Goal: Task Accomplishment & Management: Manage account settings

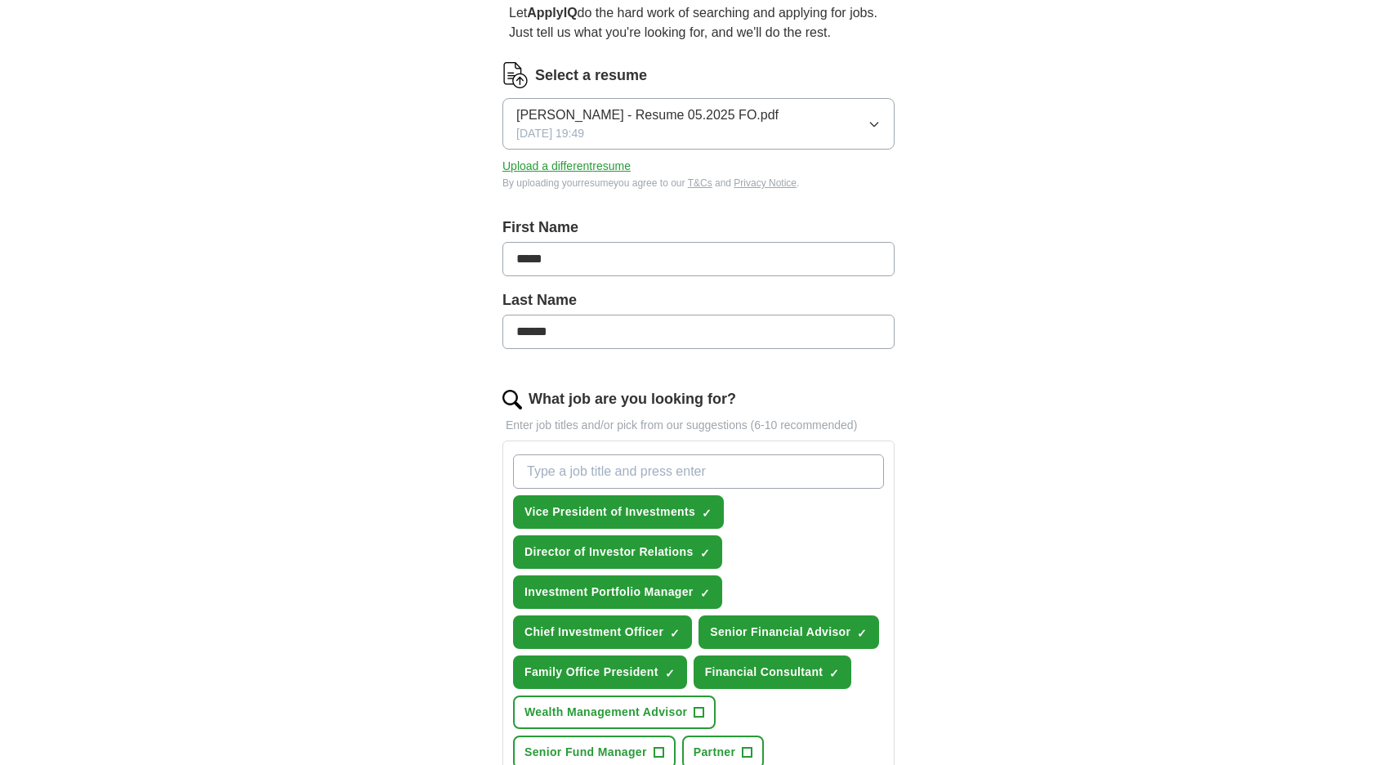
scroll to position [163, 0]
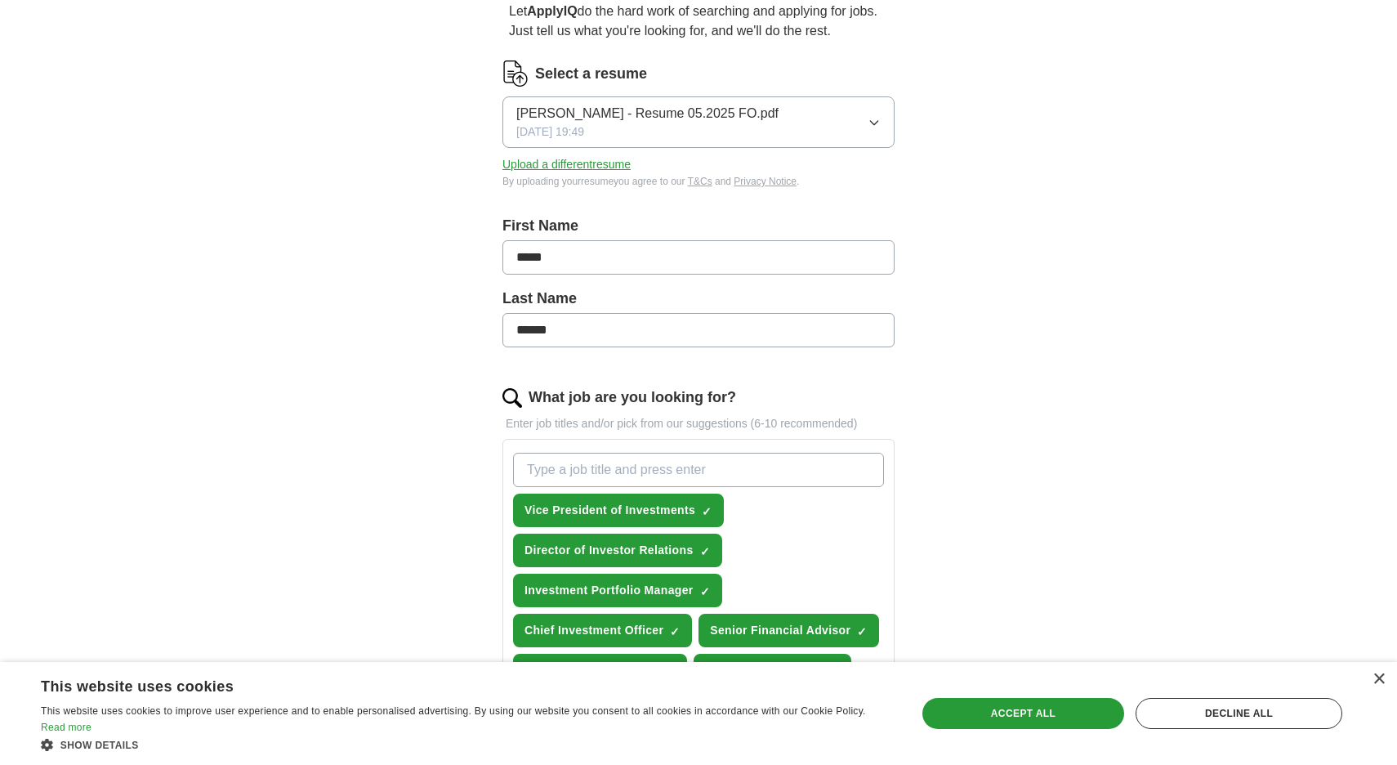
click at [651, 506] on span "Vice President of Investments" at bounding box center [610, 510] width 171 height 17
click at [662, 545] on span "Director of Investor Relations" at bounding box center [609, 550] width 169 height 17
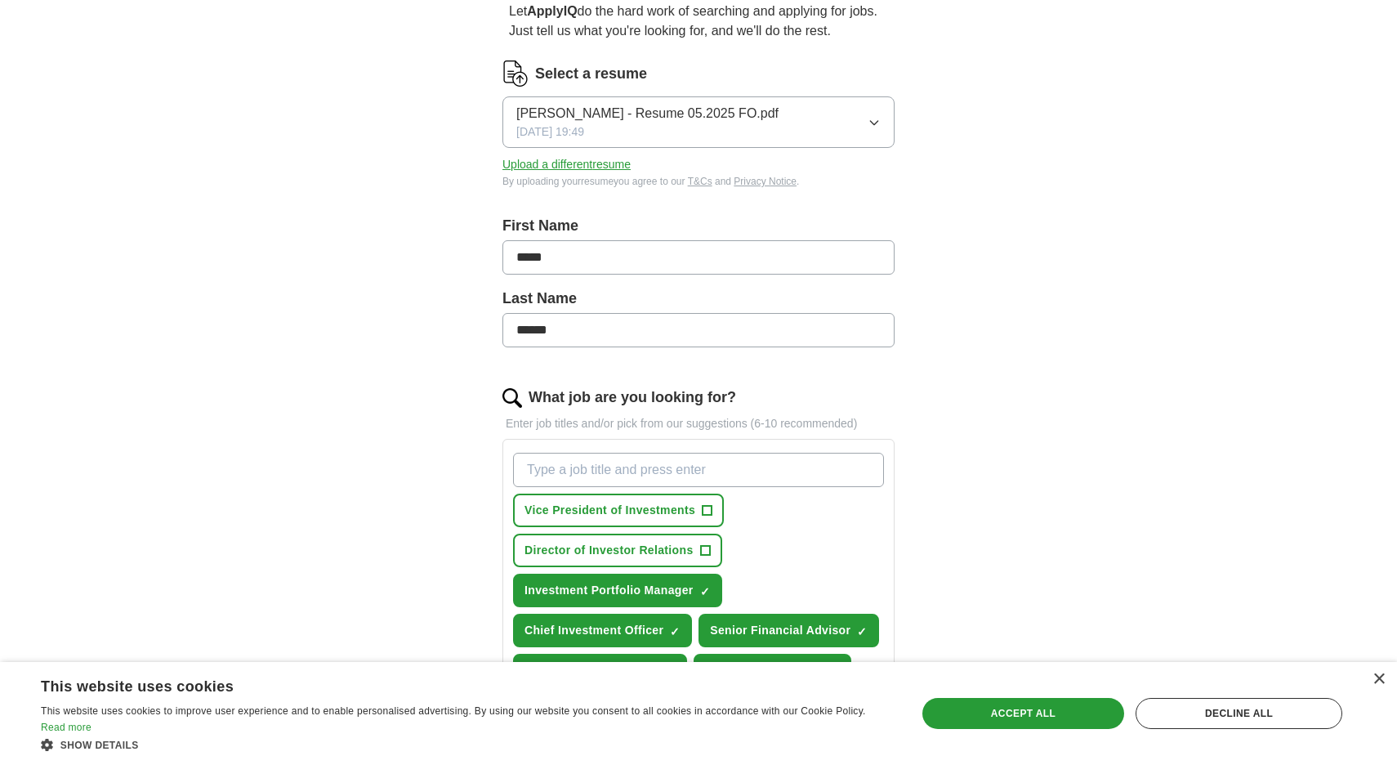
click at [653, 583] on span "Investment Portfolio Manager" at bounding box center [609, 590] width 169 height 17
click at [639, 631] on span "Chief Investment Officer" at bounding box center [594, 630] width 139 height 17
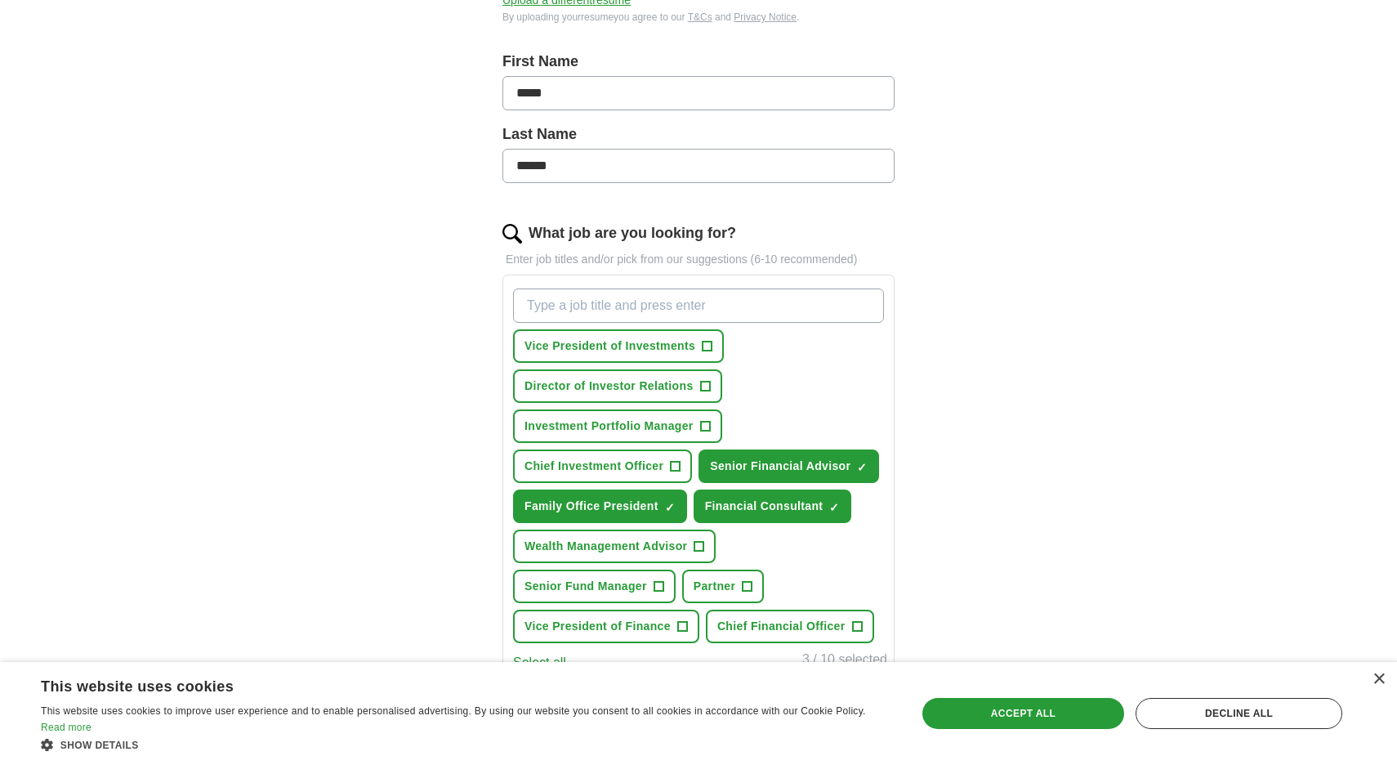
scroll to position [328, 0]
click at [794, 462] on span "Senior Financial Advisor" at bounding box center [780, 464] width 141 height 17
click at [623, 501] on span "Family Office President" at bounding box center [592, 504] width 134 height 17
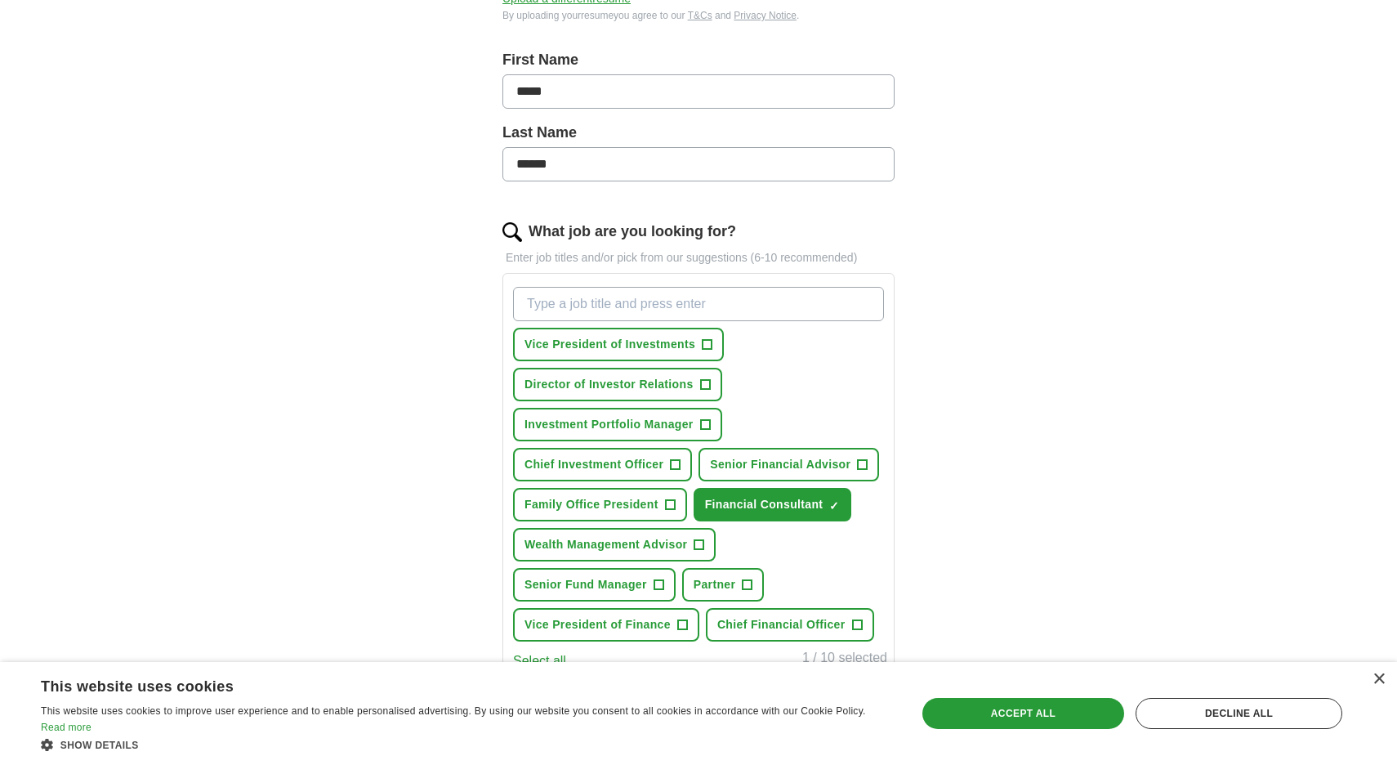
click at [796, 501] on span "Financial Consultant" at bounding box center [764, 504] width 118 height 17
click at [635, 543] on span "Wealth Management Advisor" at bounding box center [606, 544] width 163 height 17
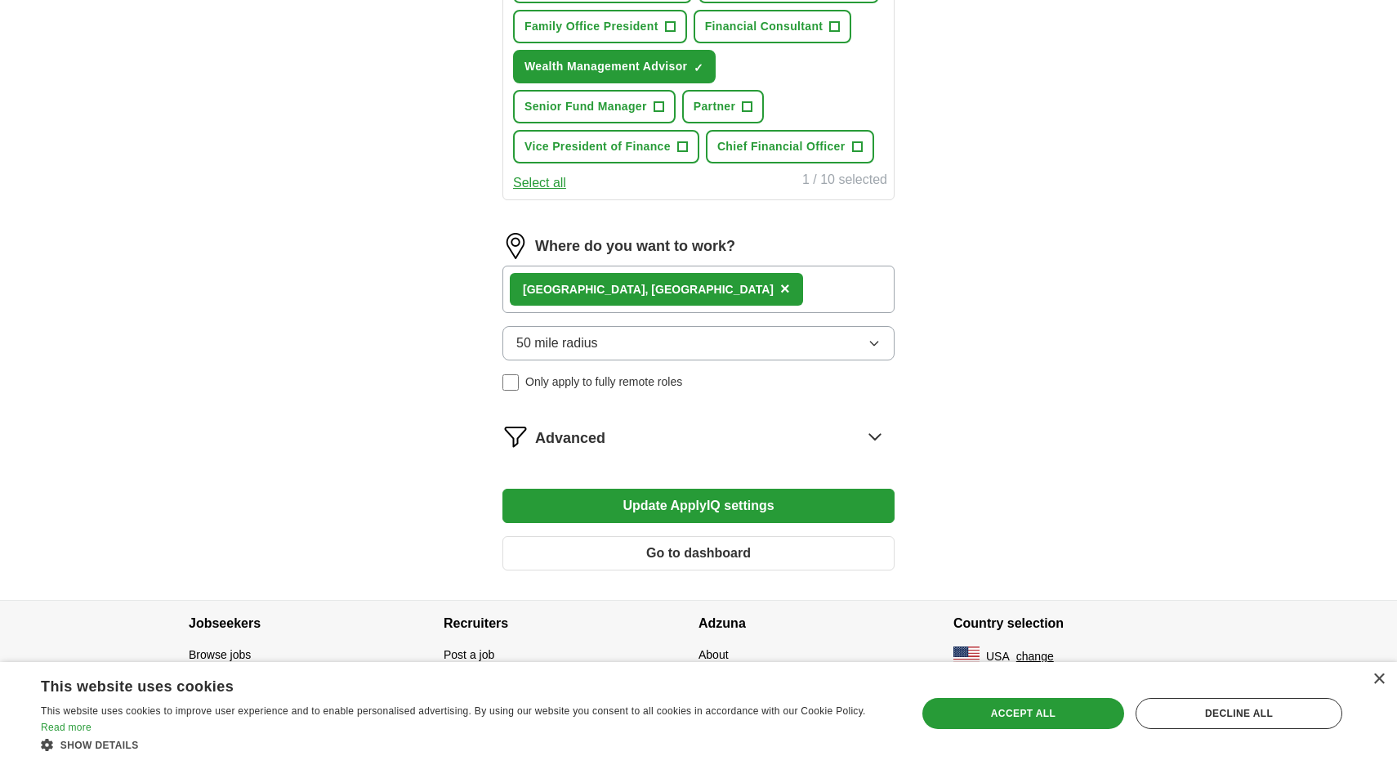
scroll to position [806, 0]
click at [1379, 678] on div "×" at bounding box center [1379, 679] width 12 height 12
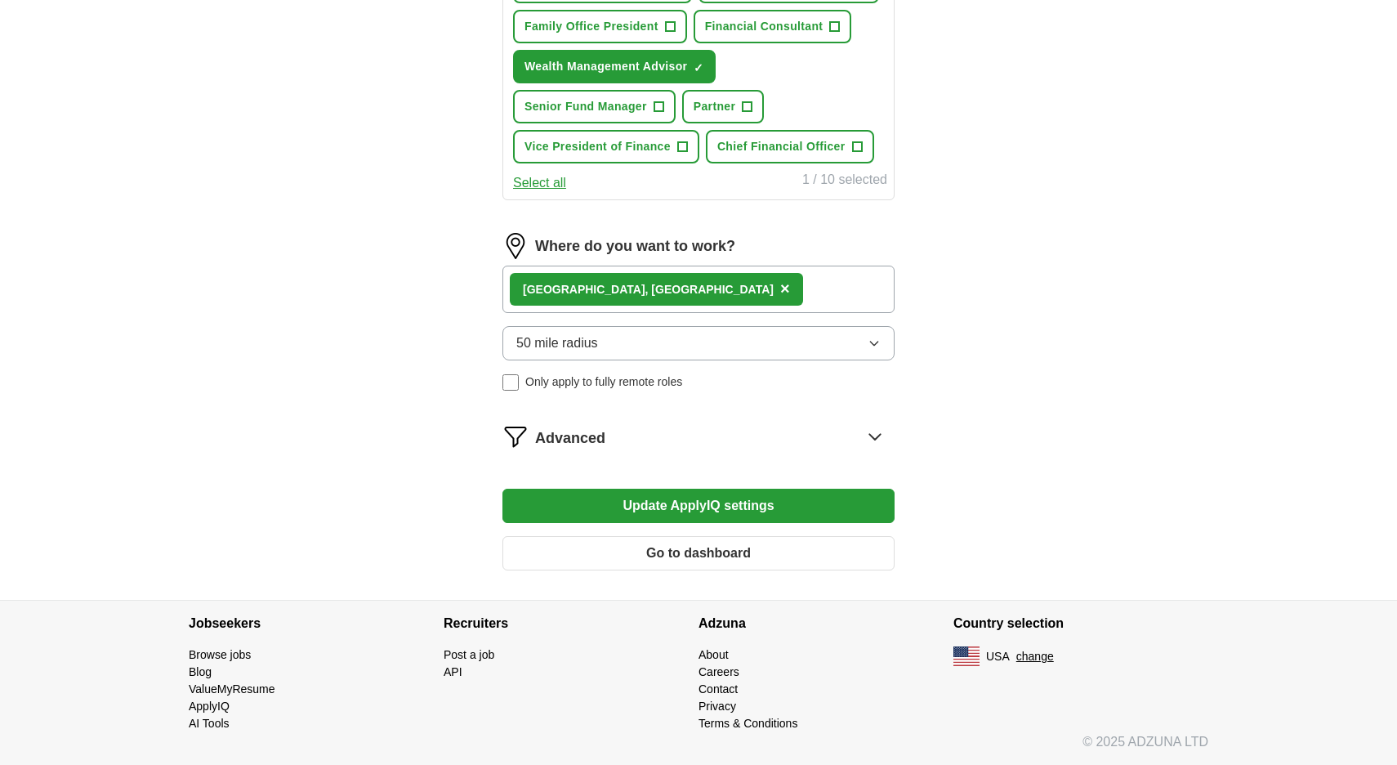
click at [730, 506] on button "Update ApplyIQ settings" at bounding box center [698, 506] width 392 height 34
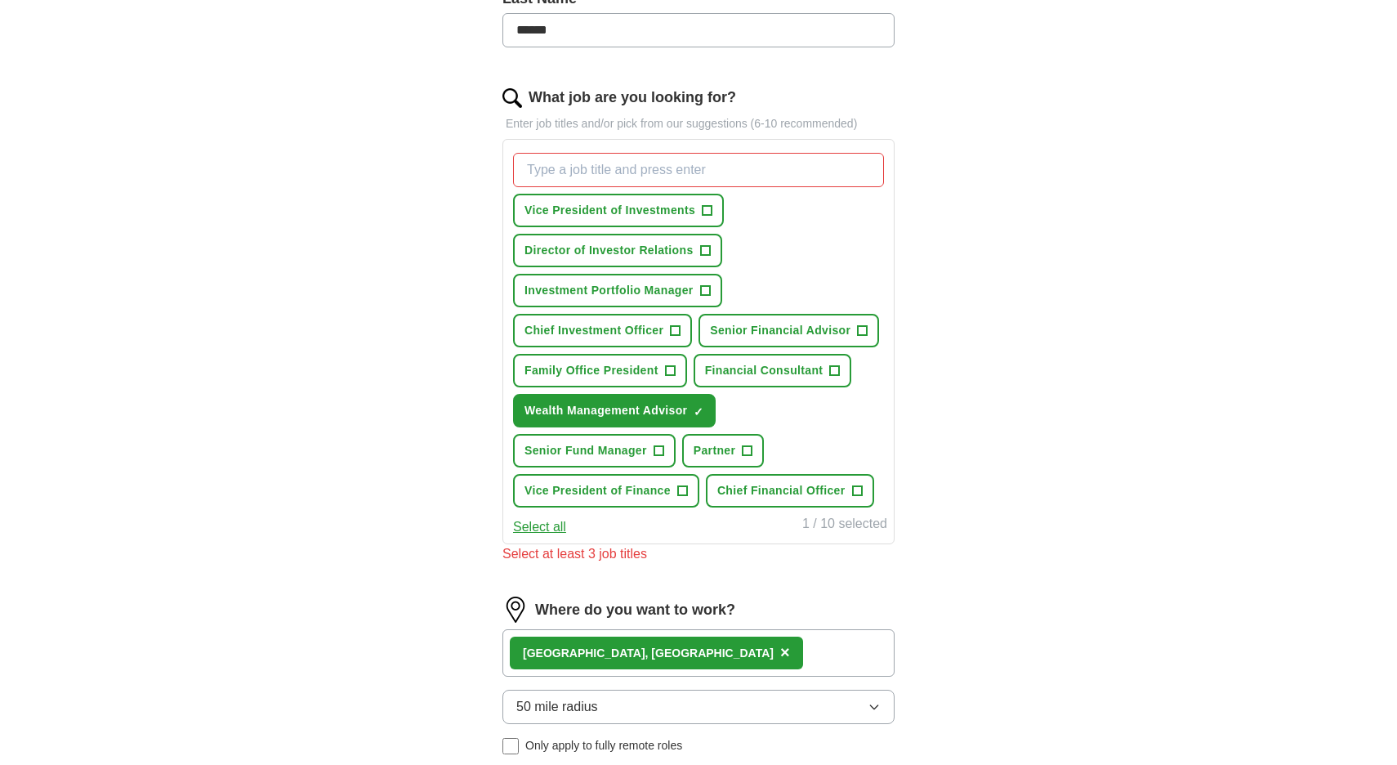
scroll to position [399, 0]
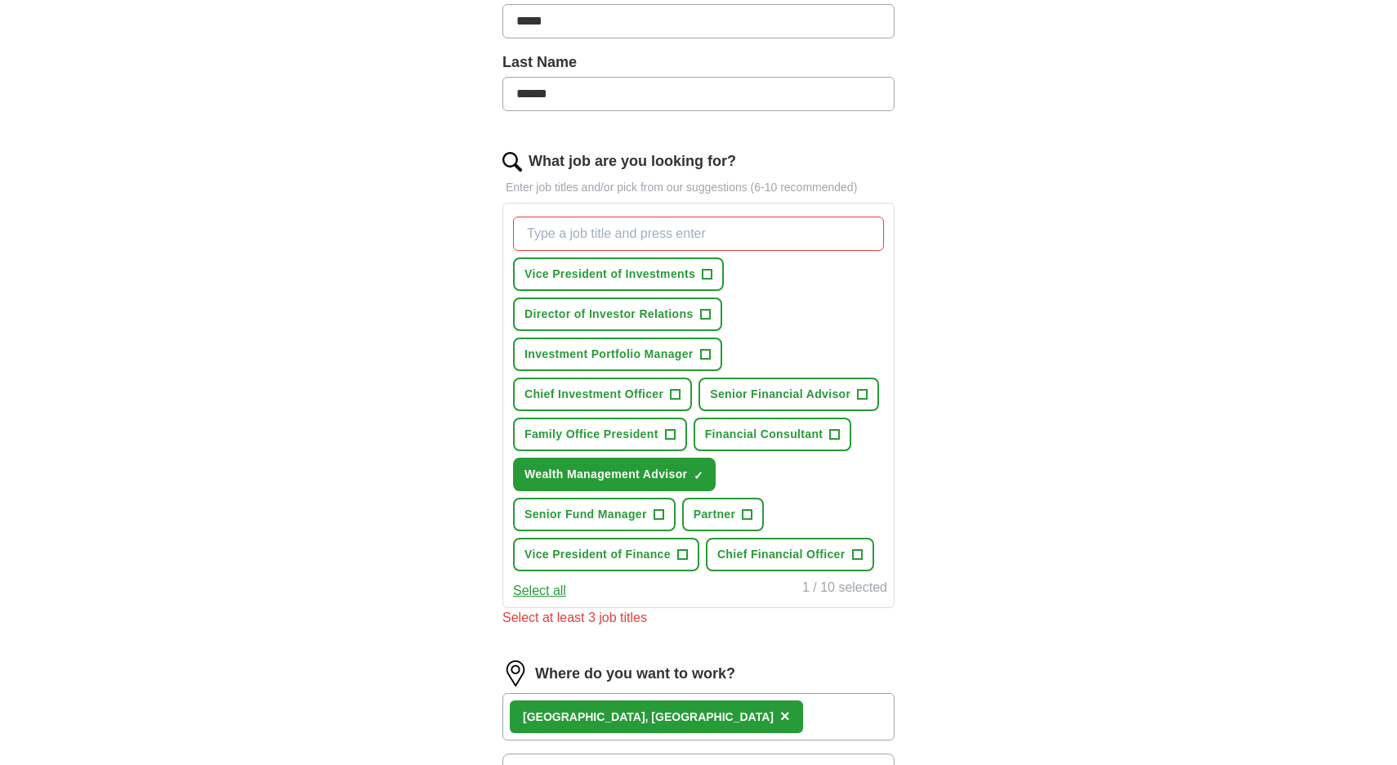
click at [708, 275] on span "+" at bounding box center [708, 274] width 10 height 13
click at [710, 311] on span "+" at bounding box center [705, 314] width 10 height 13
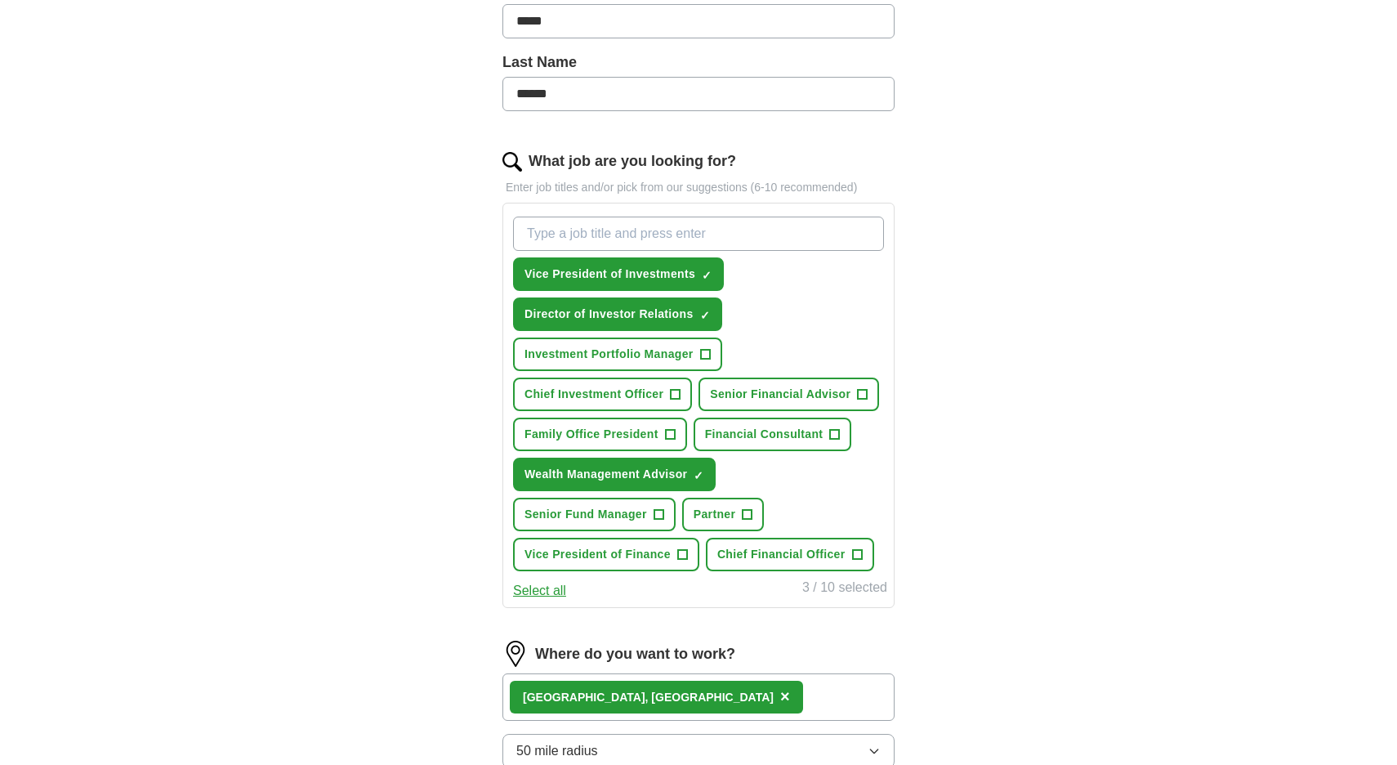
click at [707, 348] on span "+" at bounding box center [705, 354] width 10 height 13
click at [678, 395] on span "+" at bounding box center [676, 394] width 10 height 13
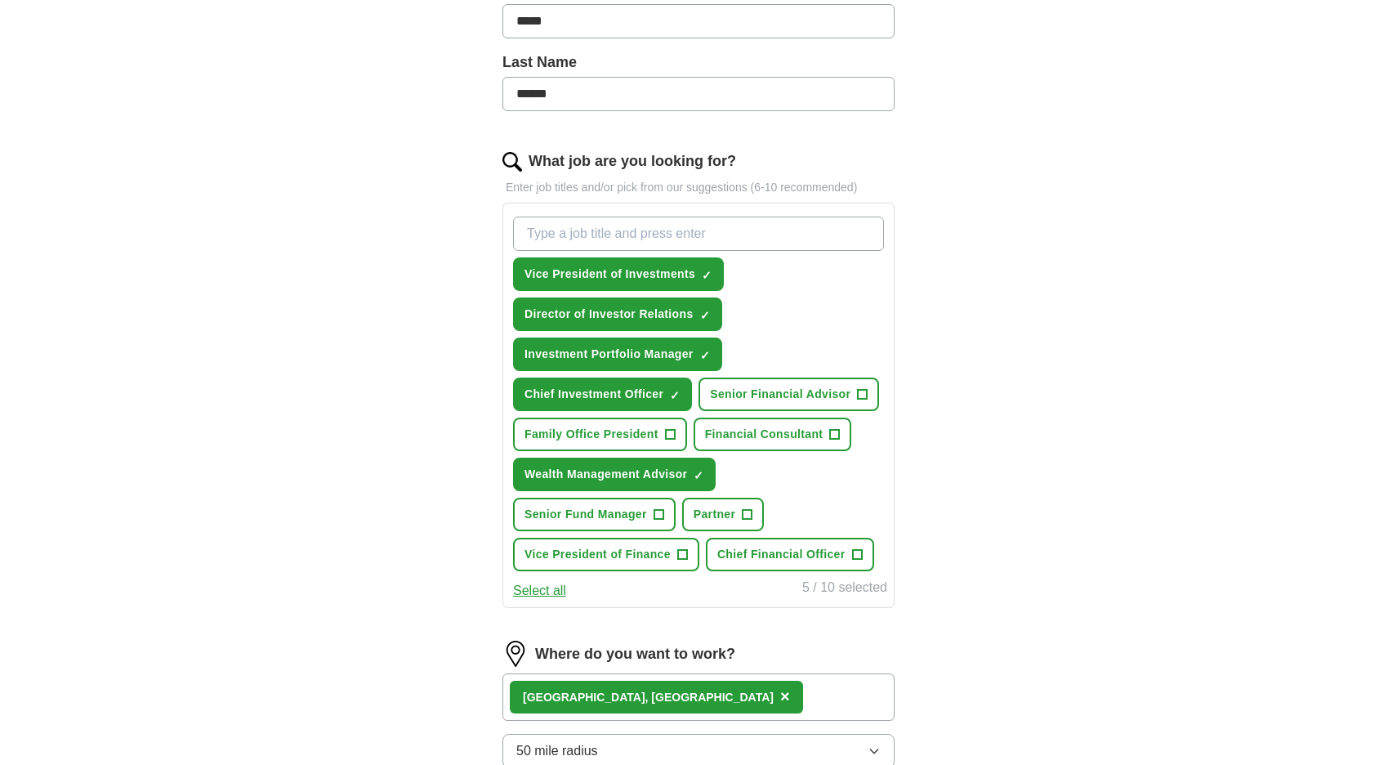
click at [669, 431] on span "+" at bounding box center [670, 434] width 10 height 13
click at [835, 435] on span "+" at bounding box center [835, 434] width 10 height 13
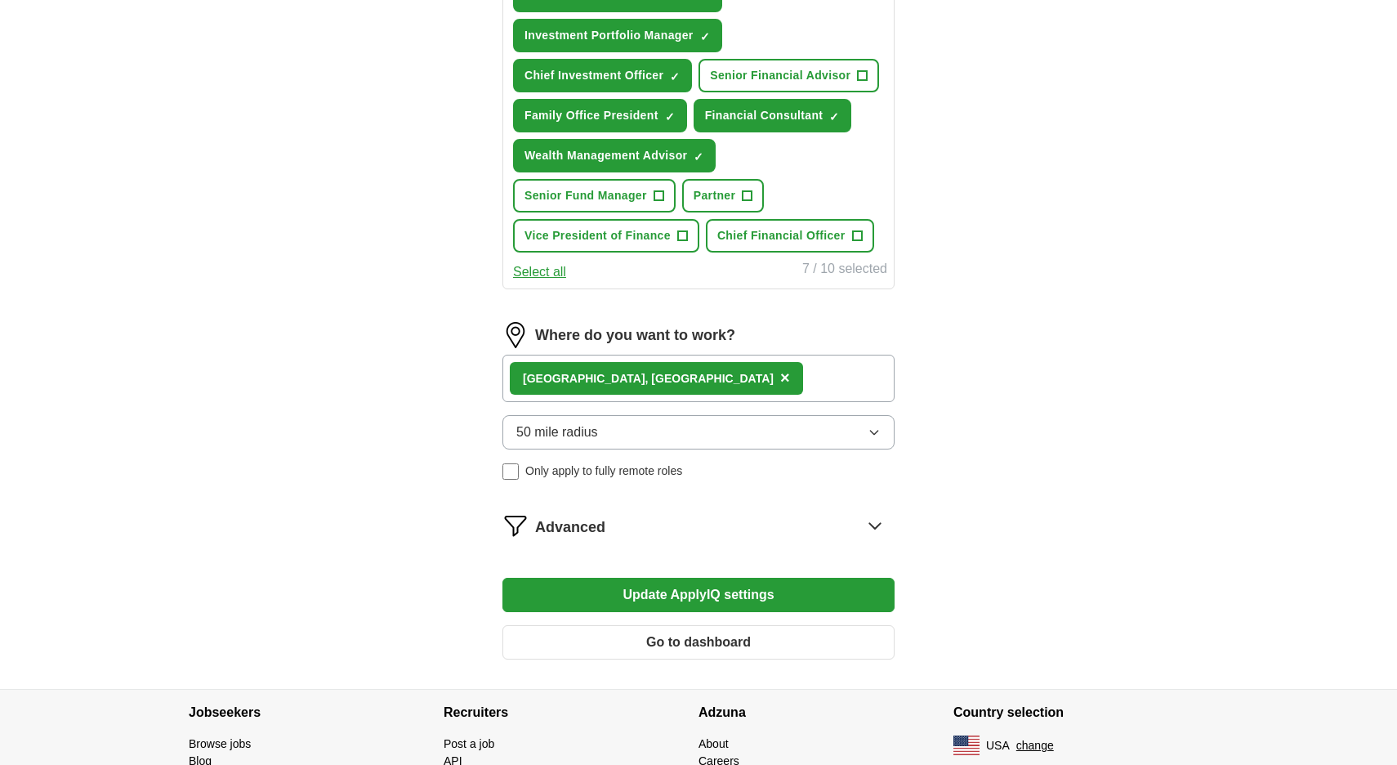
scroll to position [713, 0]
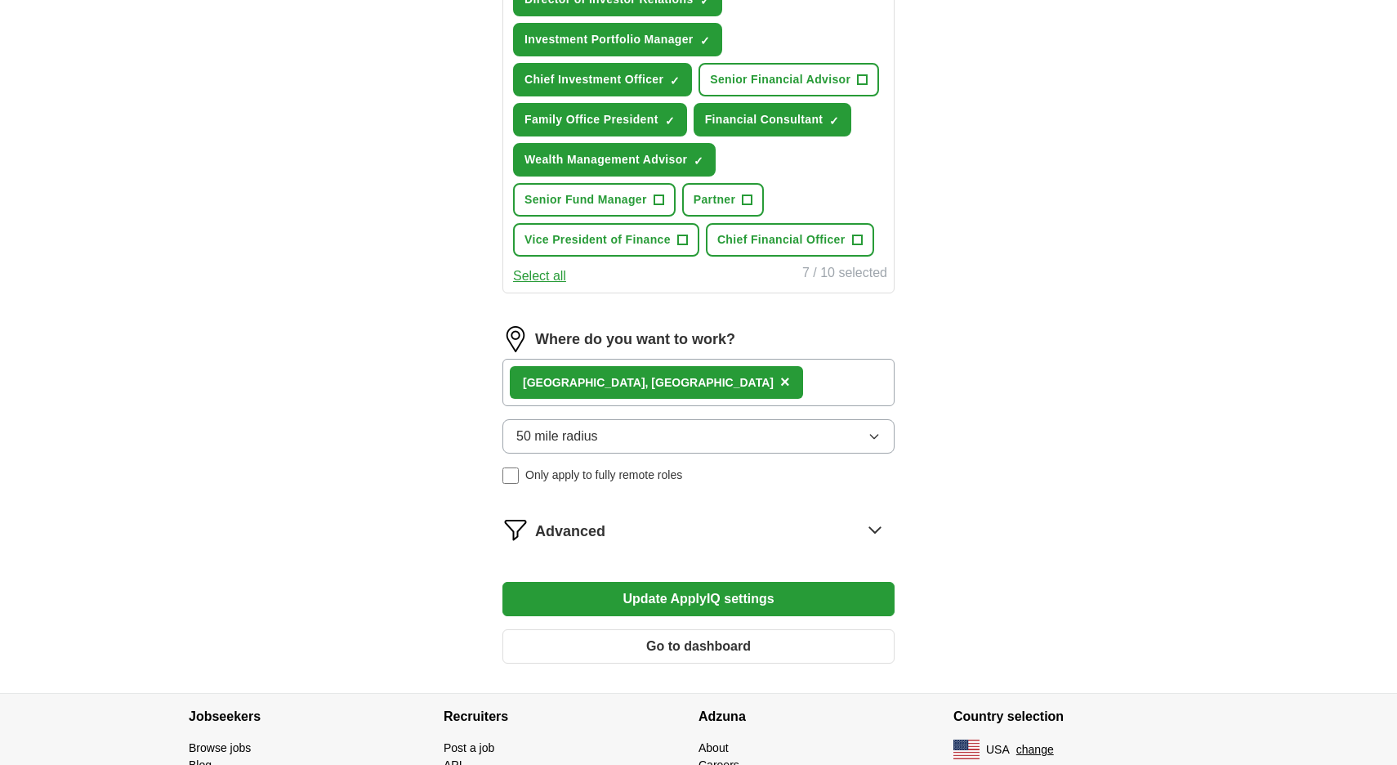
click at [737, 595] on button "Update ApplyIQ settings" at bounding box center [698, 599] width 392 height 34
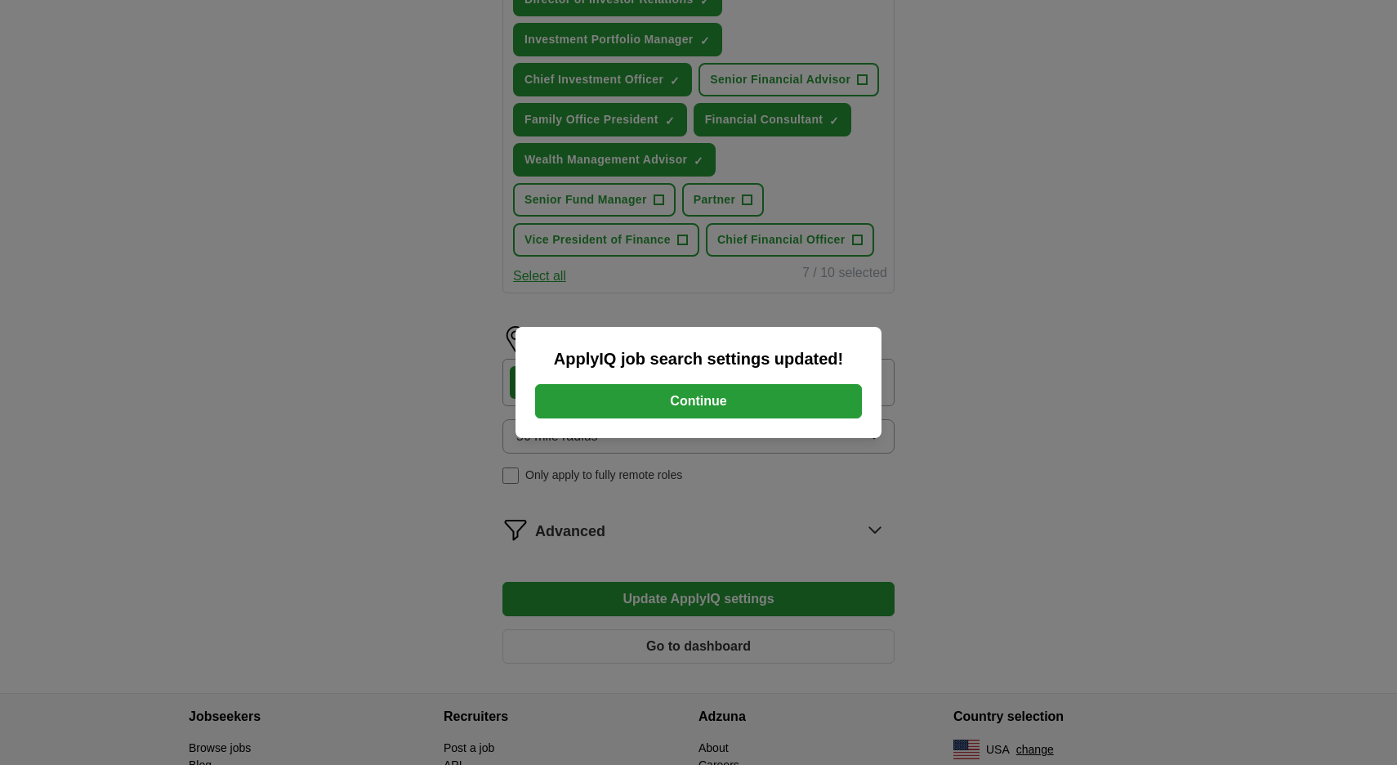
click at [730, 407] on button "Continue" at bounding box center [698, 401] width 327 height 34
